Goal: Task Accomplishment & Management: Use online tool/utility

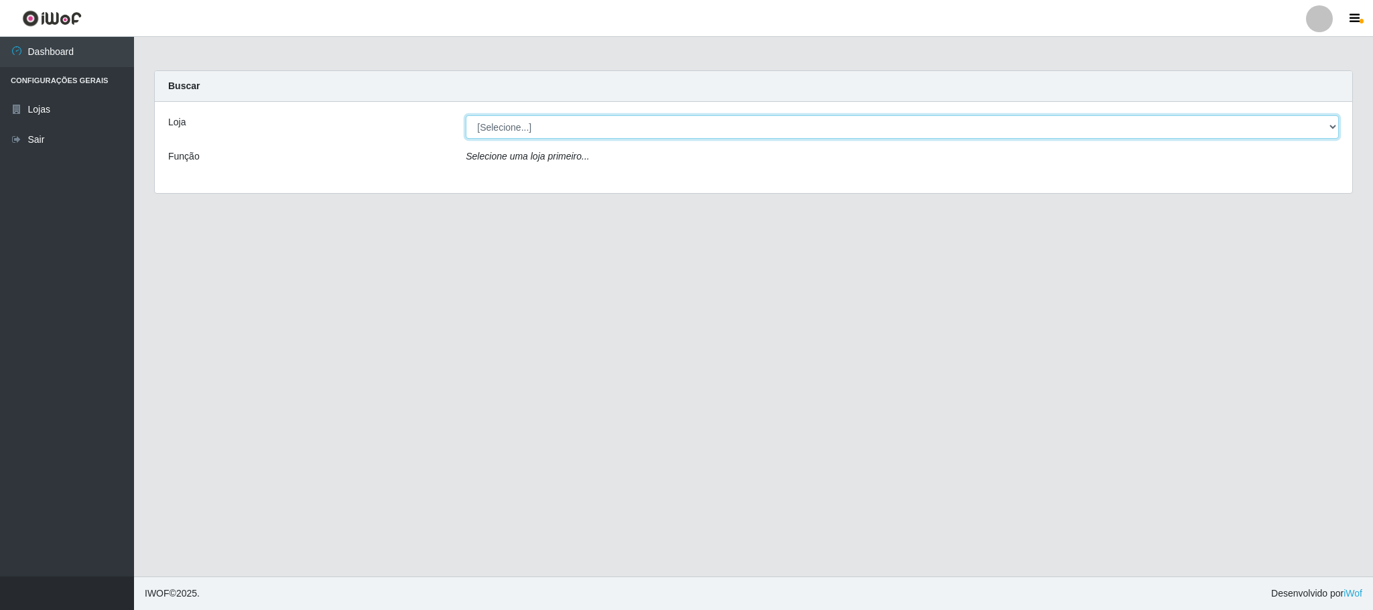
click at [1329, 125] on select "[Selecione...] Iskisita Atakado - Centro de Distribuição" at bounding box center [902, 126] width 873 height 23
select select "425"
click at [466, 115] on select "[Selecione...] Iskisita Atakado - Centro de Distribuição" at bounding box center [902, 126] width 873 height 23
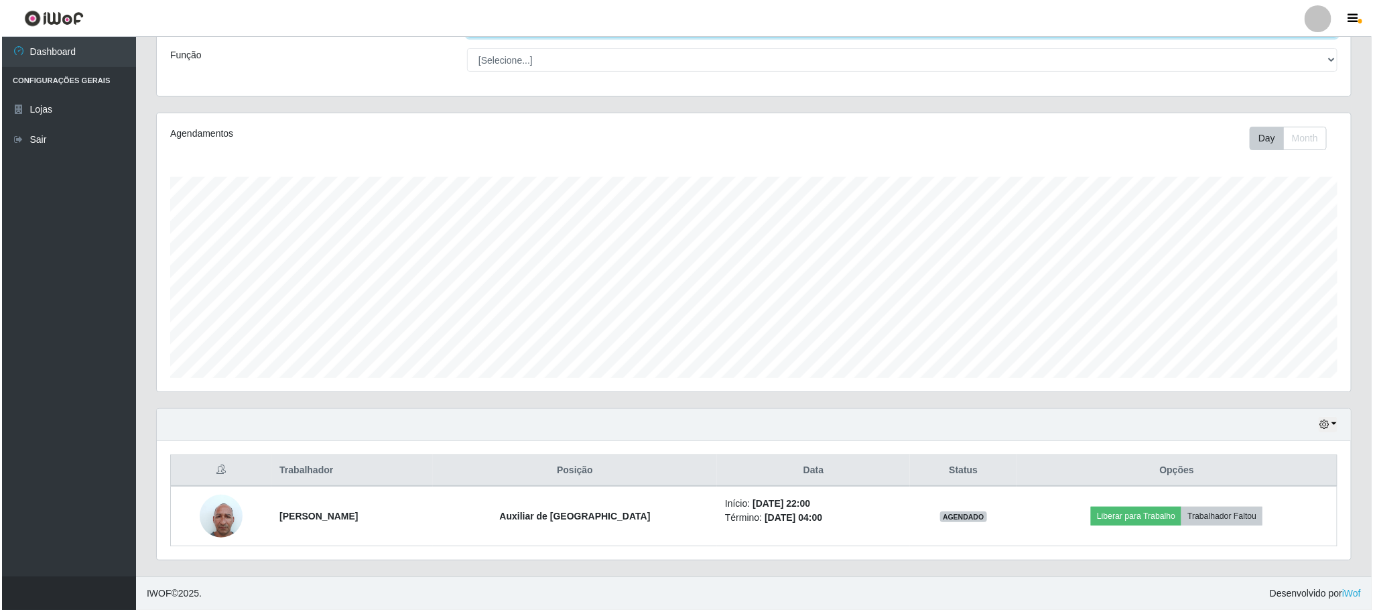
scroll to position [105, 0]
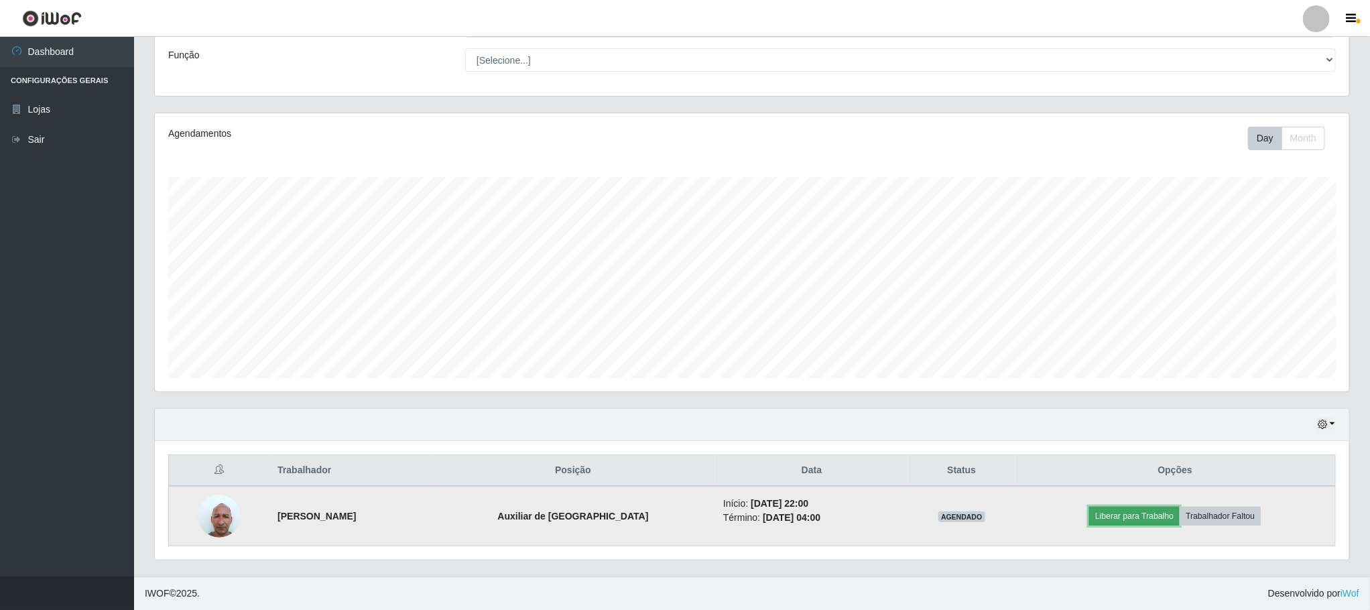
click at [1150, 515] on button "Liberar para Trabalho" at bounding box center [1134, 516] width 90 height 19
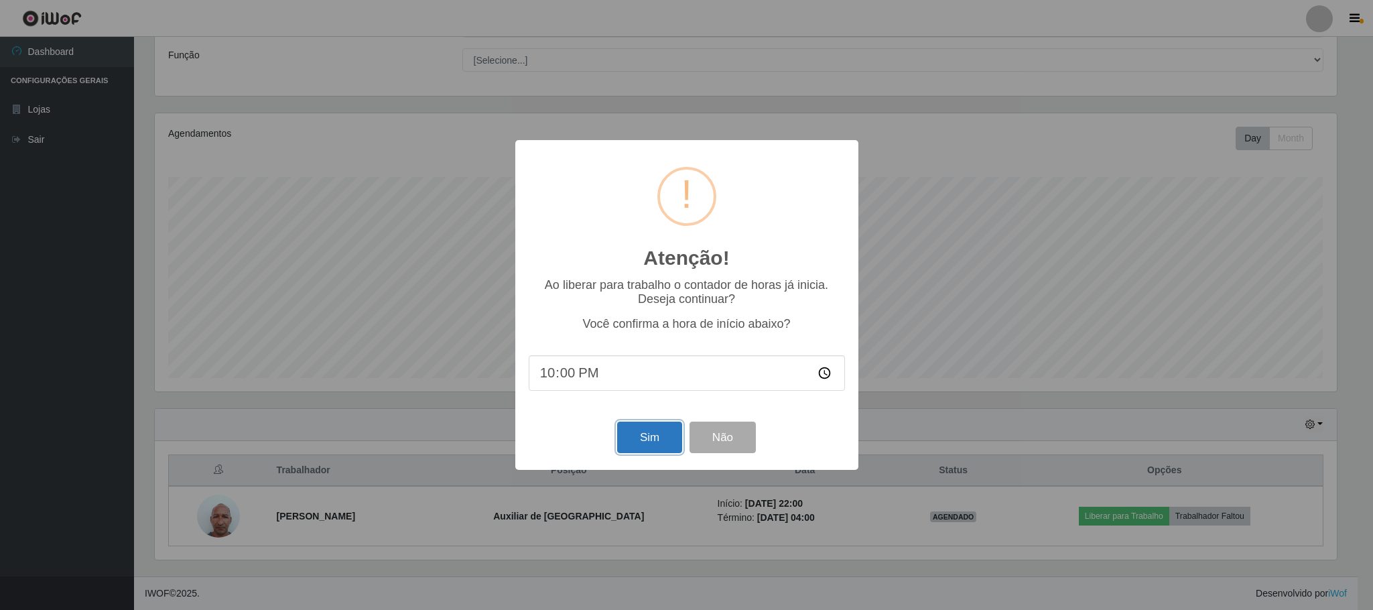
click at [639, 435] on button "Sim" at bounding box center [649, 436] width 65 height 31
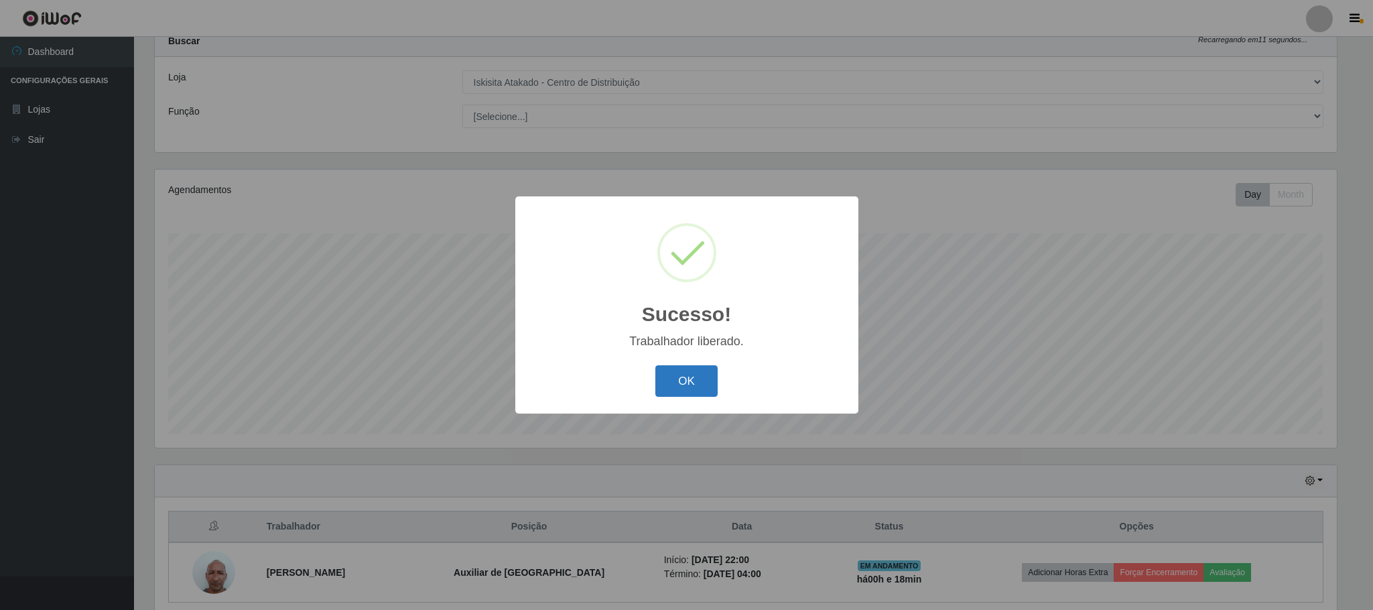
click at [691, 383] on button "OK" at bounding box center [686, 380] width 62 height 31
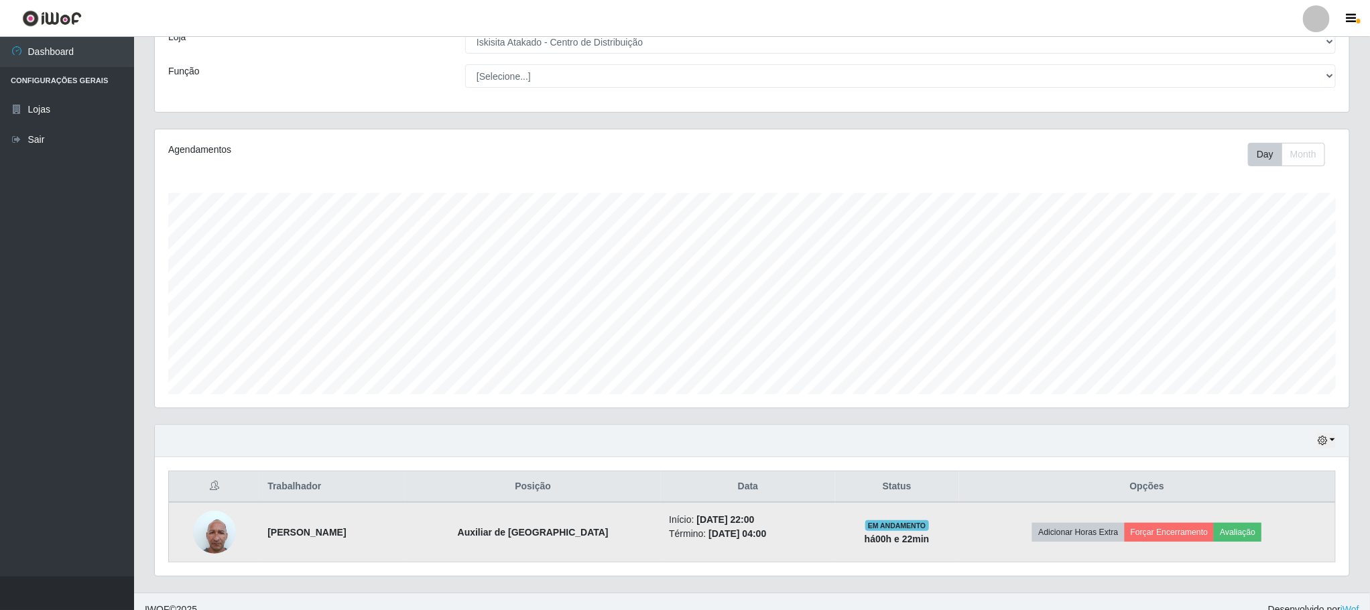
scroll to position [105, 0]
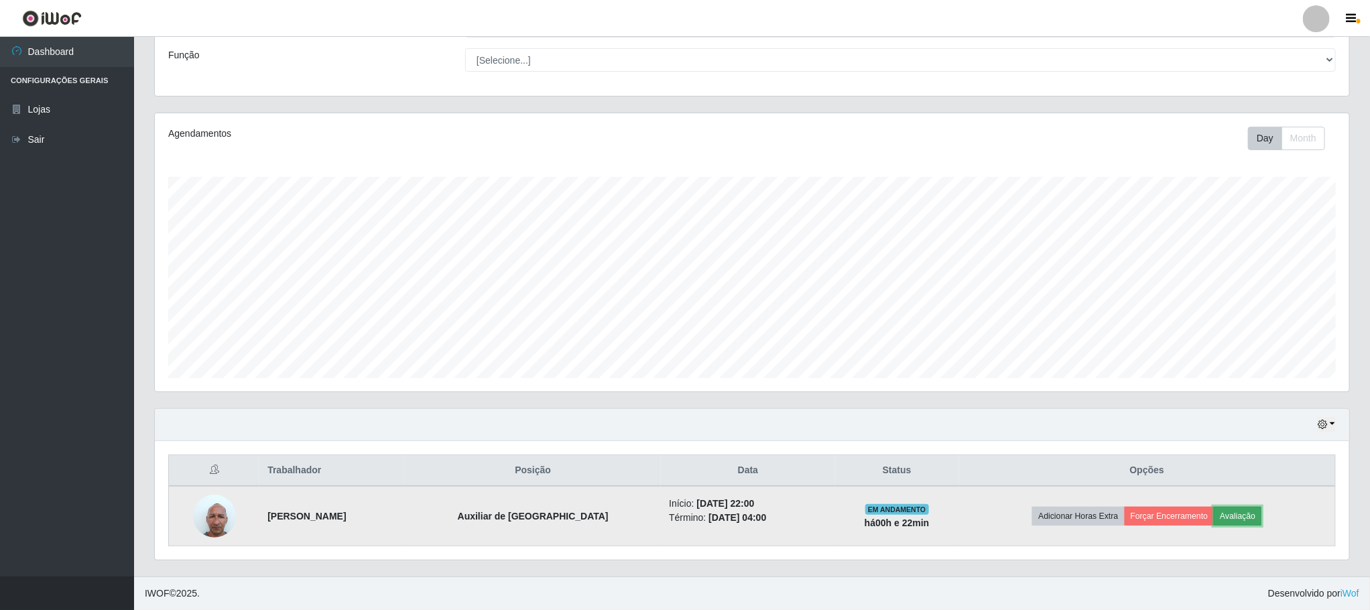
click at [1250, 519] on button "Avaliação" at bounding box center [1237, 516] width 48 height 19
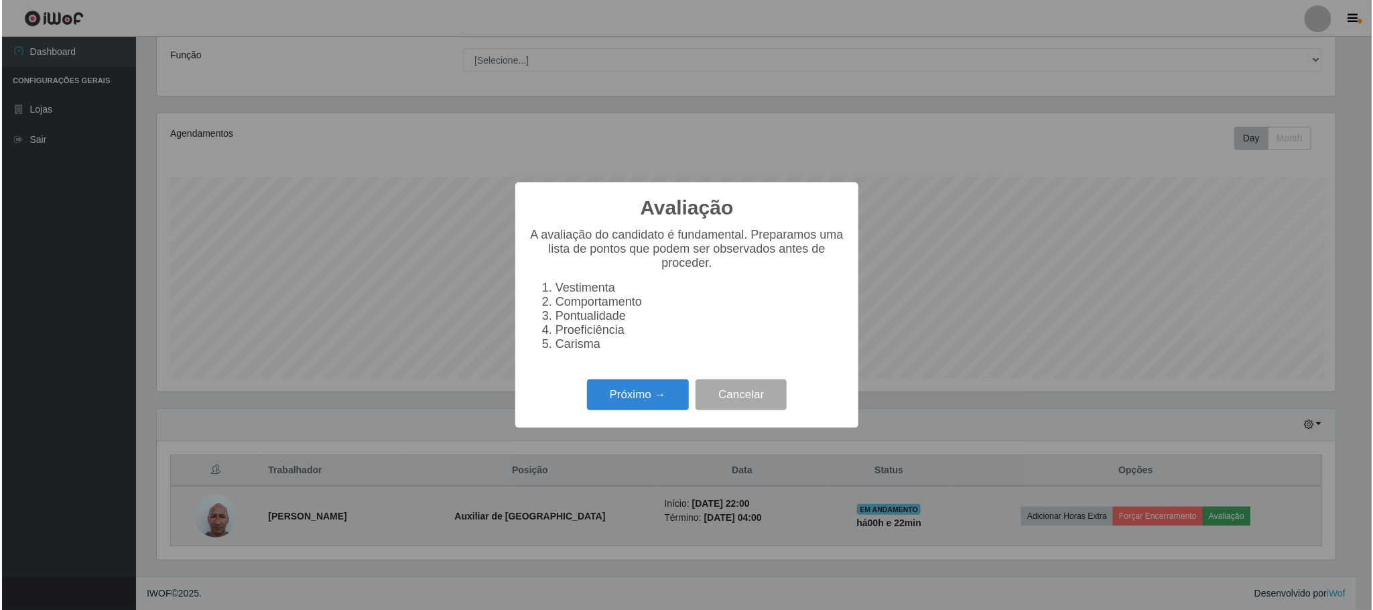
scroll to position [279, 1182]
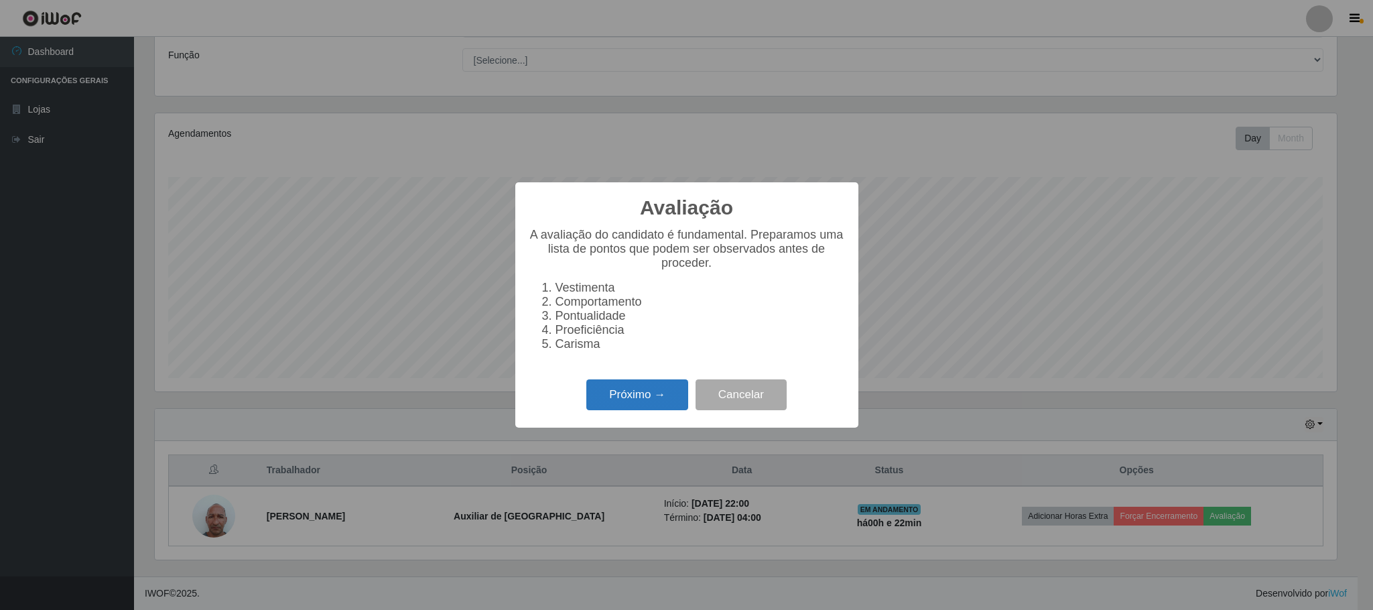
click at [617, 401] on button "Próximo →" at bounding box center [637, 394] width 102 height 31
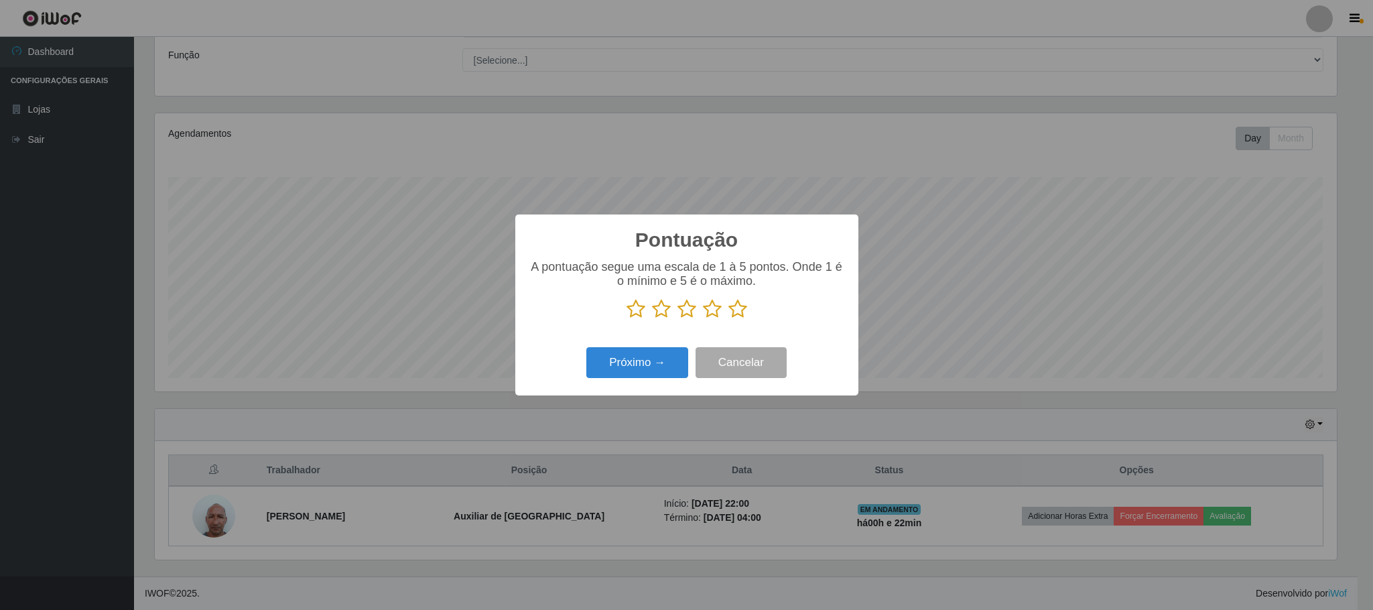
scroll to position [669763, 668860]
click at [738, 316] on icon at bounding box center [737, 309] width 19 height 20
click at [728, 319] on input "radio" at bounding box center [728, 319] width 0 height 0
click at [668, 367] on button "Próximo →" at bounding box center [637, 362] width 102 height 31
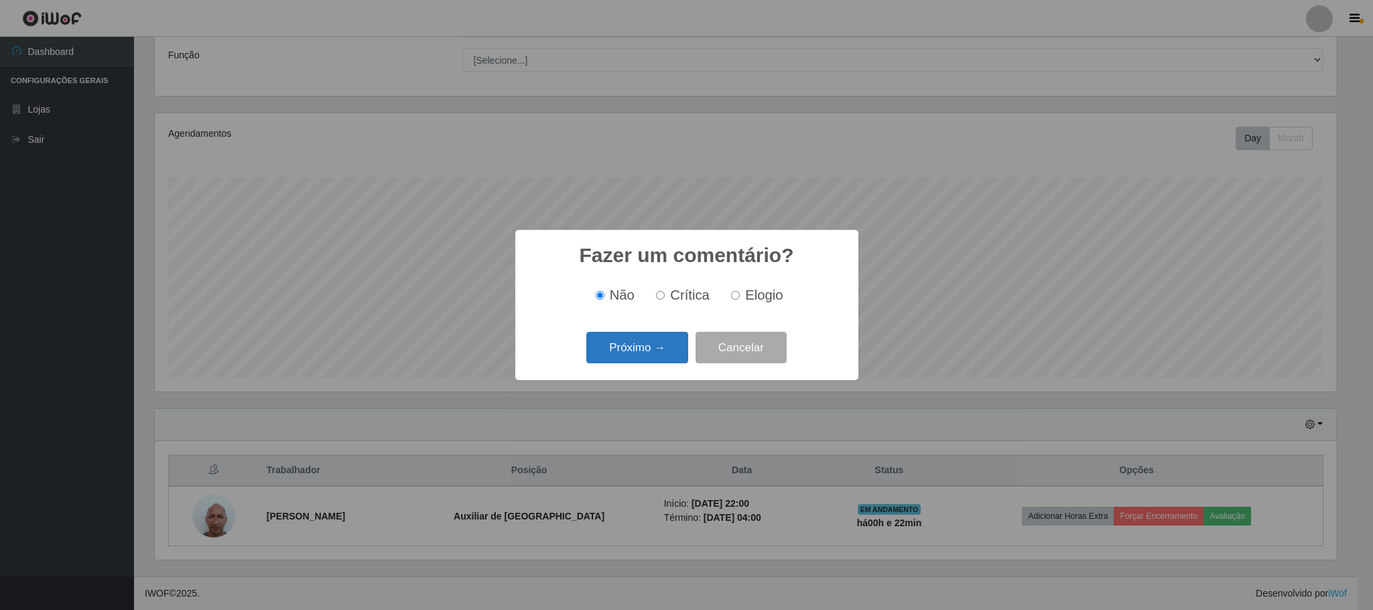
click at [666, 350] on button "Próximo →" at bounding box center [637, 347] width 102 height 31
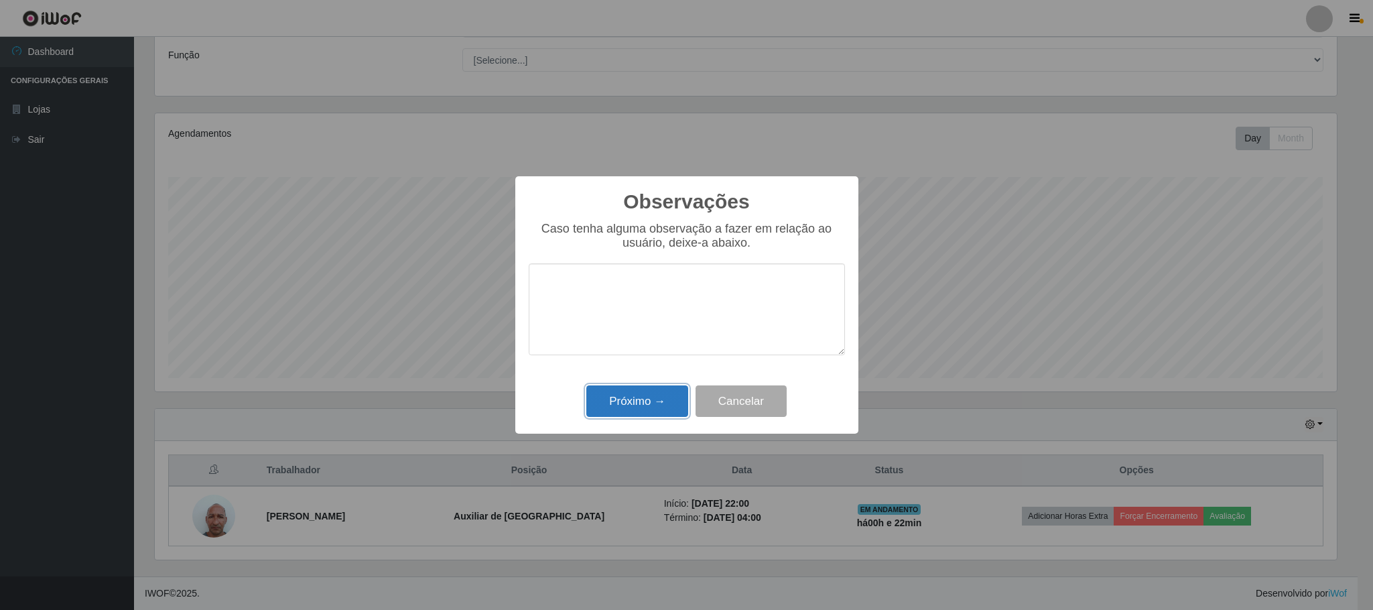
click at [653, 392] on button "Próximo →" at bounding box center [637, 400] width 102 height 31
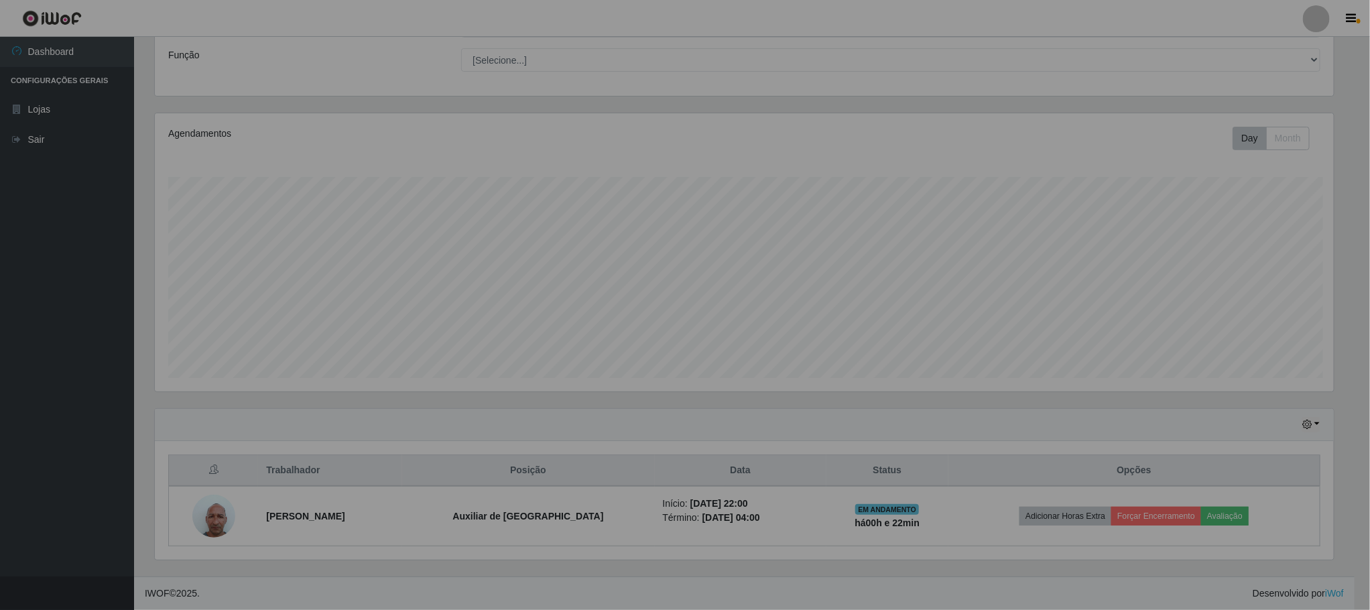
scroll to position [279, 1193]
